Goal: Find specific page/section: Find specific page/section

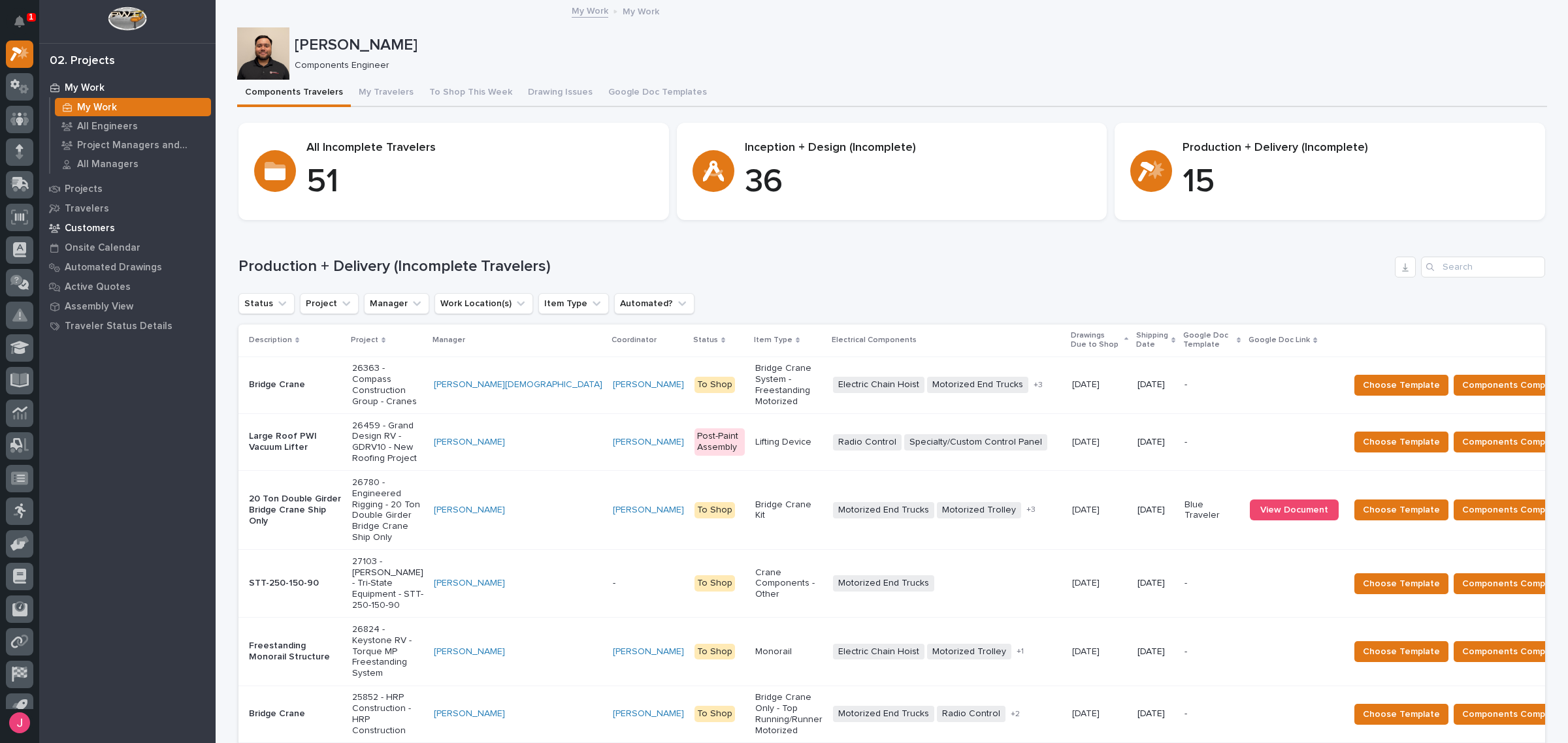
click at [106, 229] on p "Customers" at bounding box center [90, 229] width 51 height 12
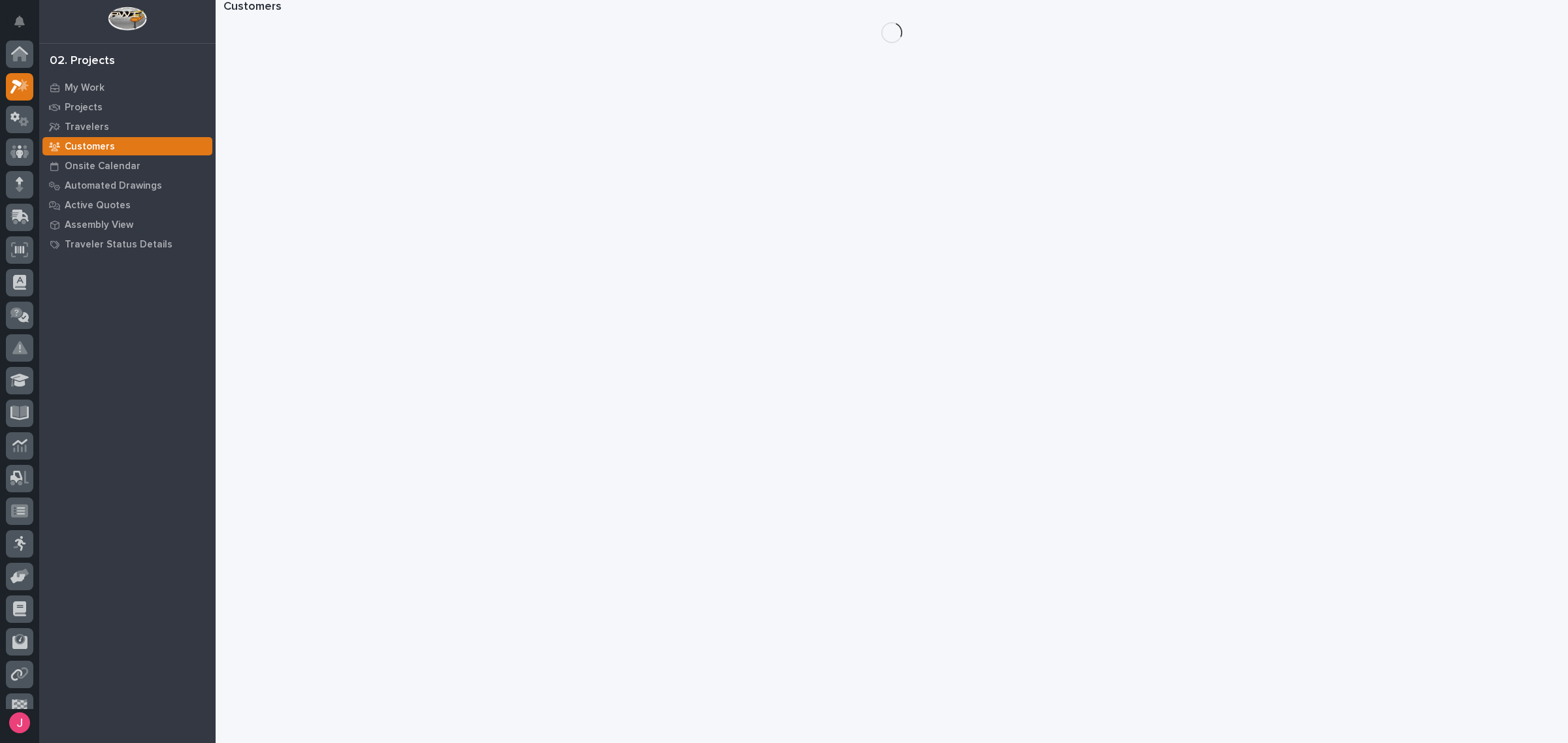
scroll to position [32, 0]
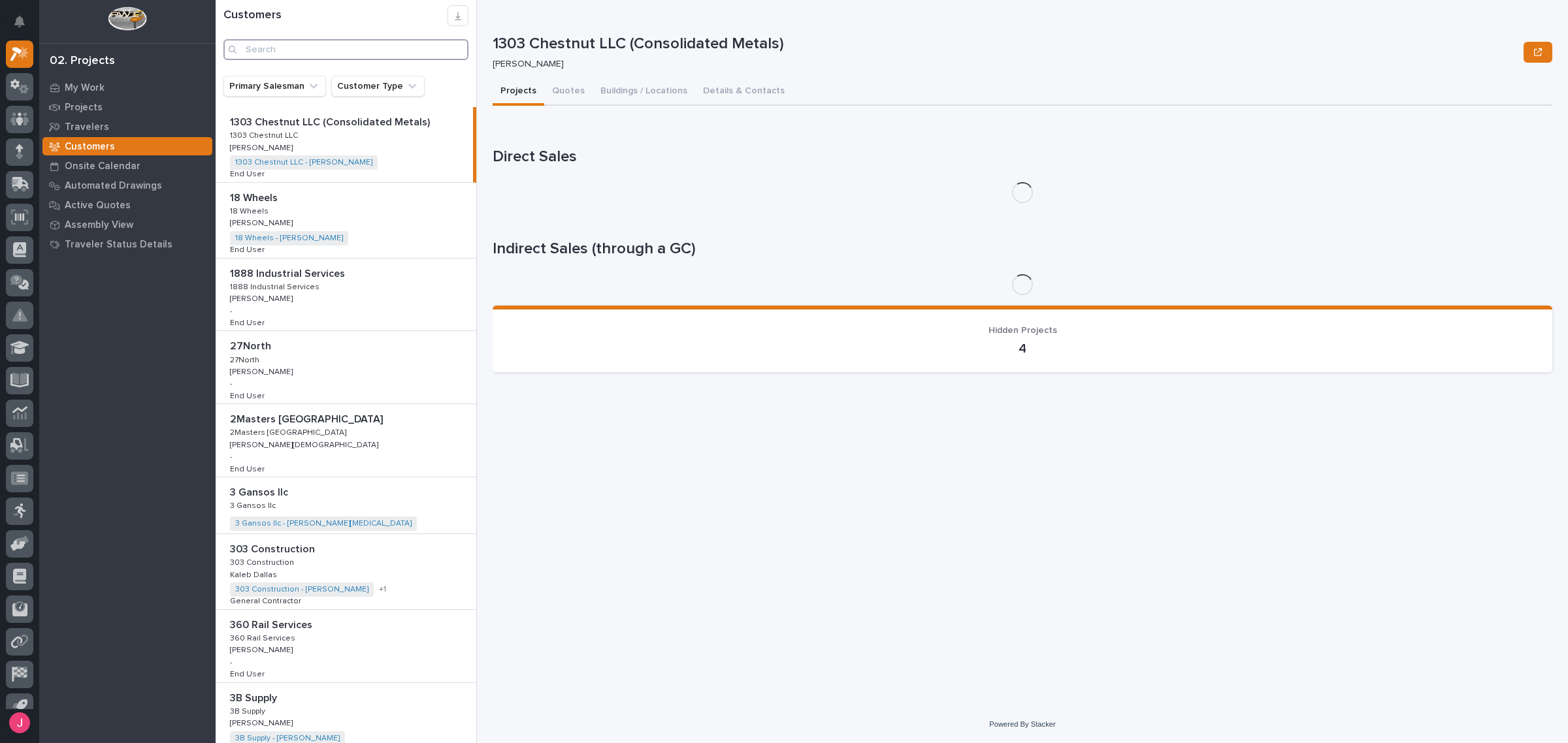
click at [304, 57] on input "Search" at bounding box center [346, 49] width 245 height 21
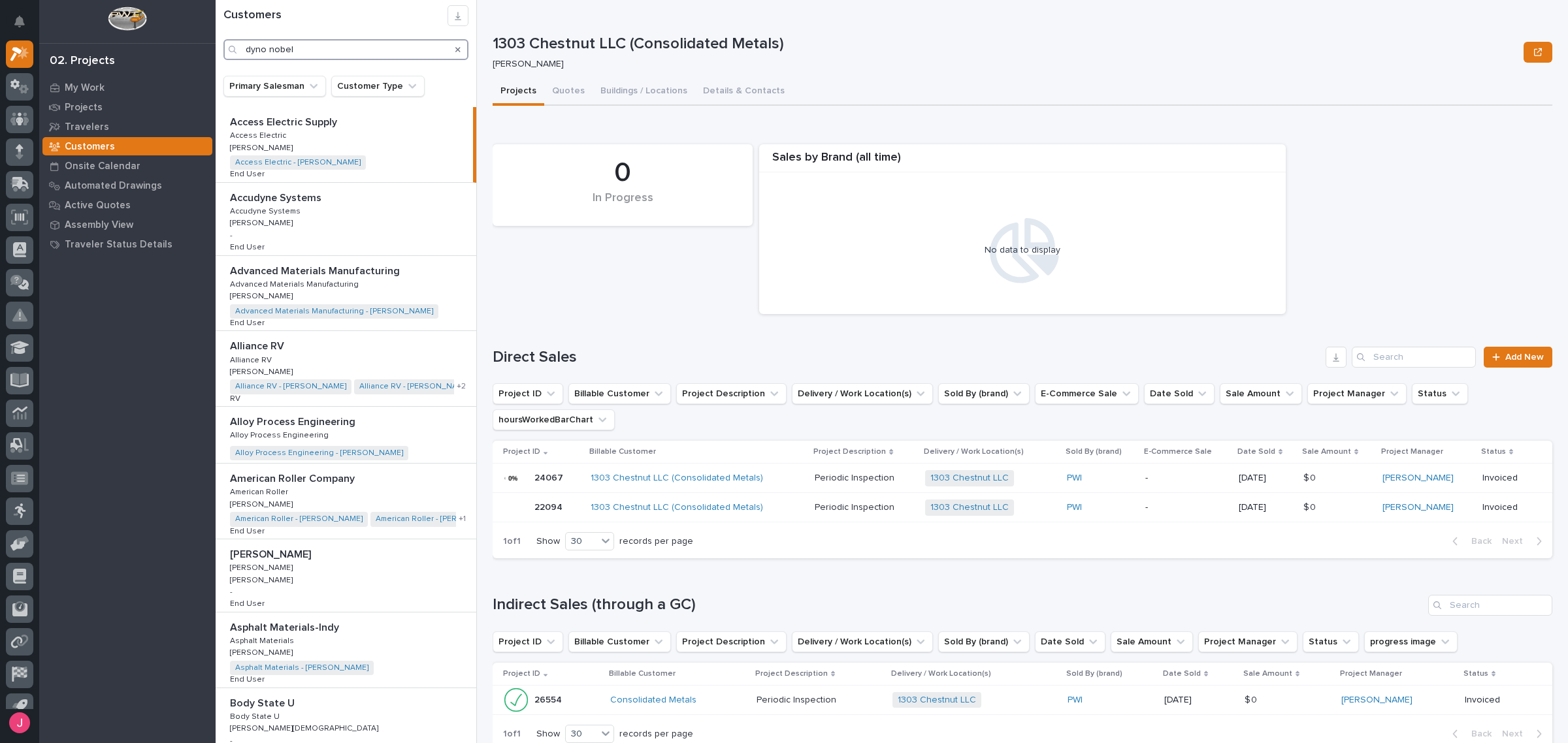
type input "dyno nobel"
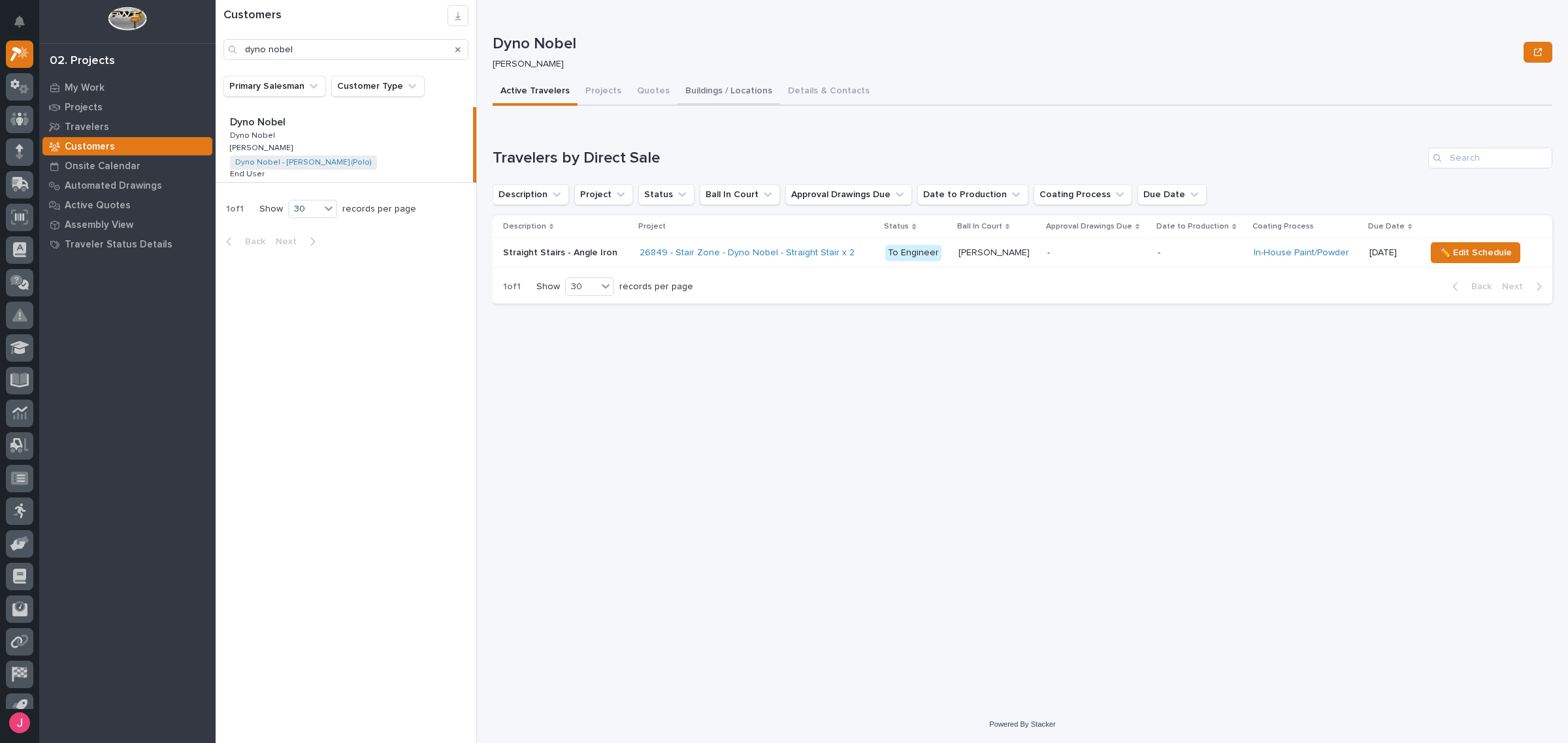
click at [709, 89] on button "Buildings / Locations" at bounding box center [728, 91] width 102 height 27
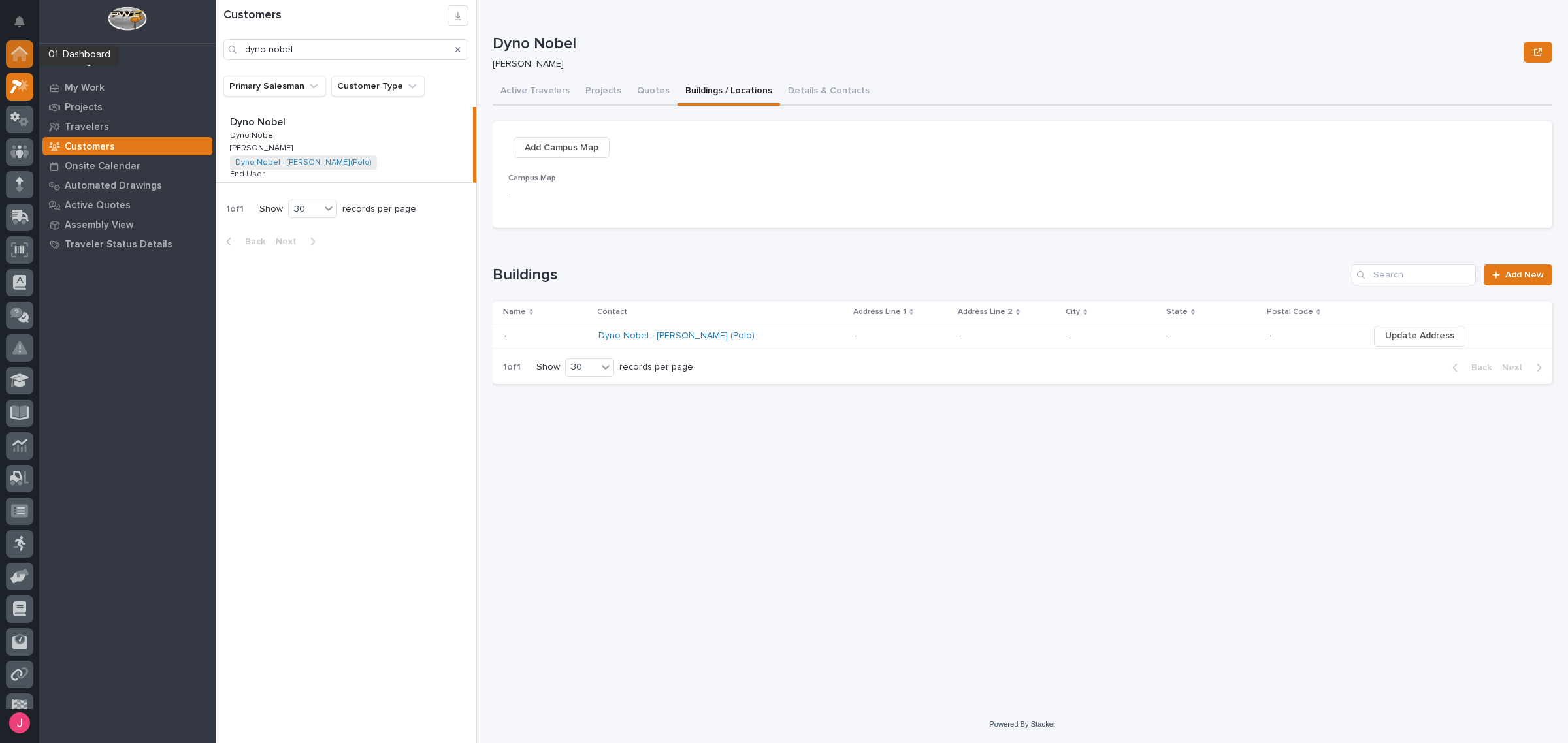
click at [20, 62] on div at bounding box center [19, 54] width 27 height 27
